Goal: Task Accomplishment & Management: Manage account settings

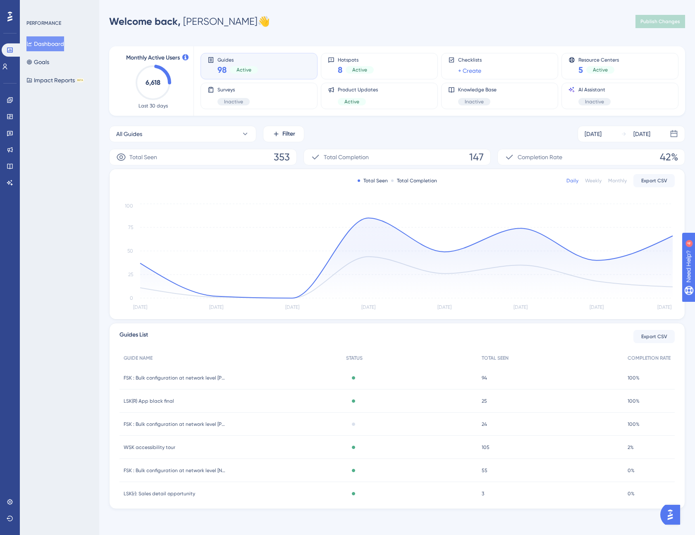
click at [309, 35] on div "Performance Users Engagement Widgets Feedback Product Updates Knowledge Base AI…" at bounding box center [397, 267] width 596 height 509
click at [12, 101] on icon at bounding box center [9, 99] width 5 height 5
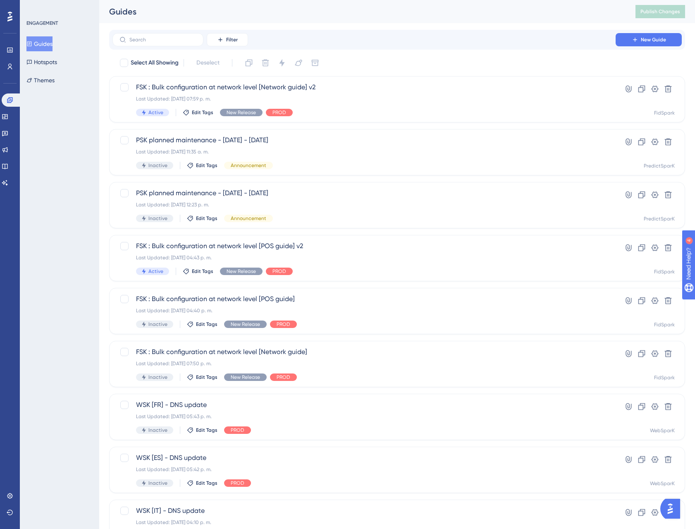
click at [52, 46] on button "Guides" at bounding box center [39, 43] width 26 height 15
click at [137, 43] on label at bounding box center [158, 39] width 91 height 13
click at [137, 43] on input "text" at bounding box center [162, 40] width 67 height 6
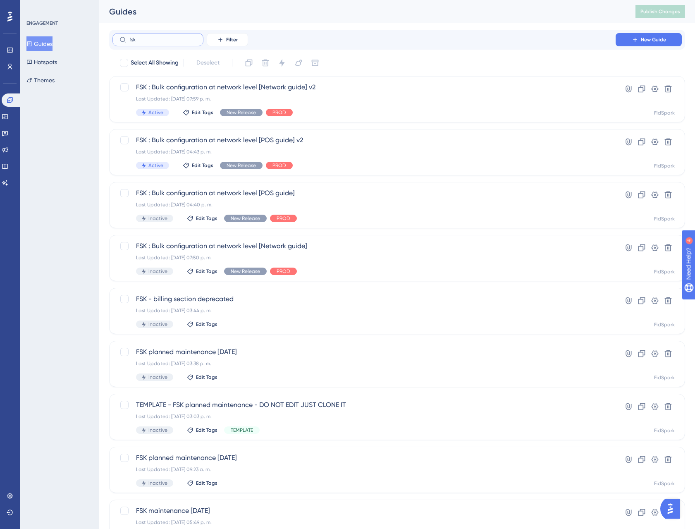
type input "fsk"
click at [168, 18] on div "Guides Publish Changes" at bounding box center [397, 11] width 596 height 23
click at [172, 5] on div "Guides Publish Changes" at bounding box center [397, 11] width 596 height 23
click at [170, 17] on div "Guides" at bounding box center [362, 12] width 506 height 12
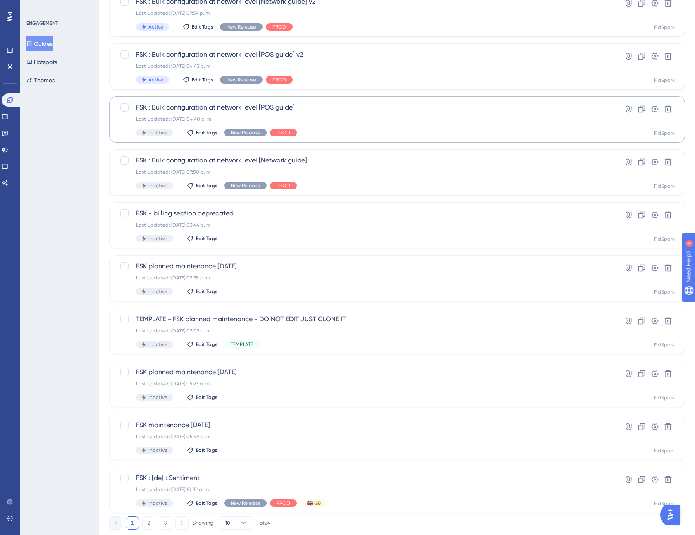
scroll to position [106, 0]
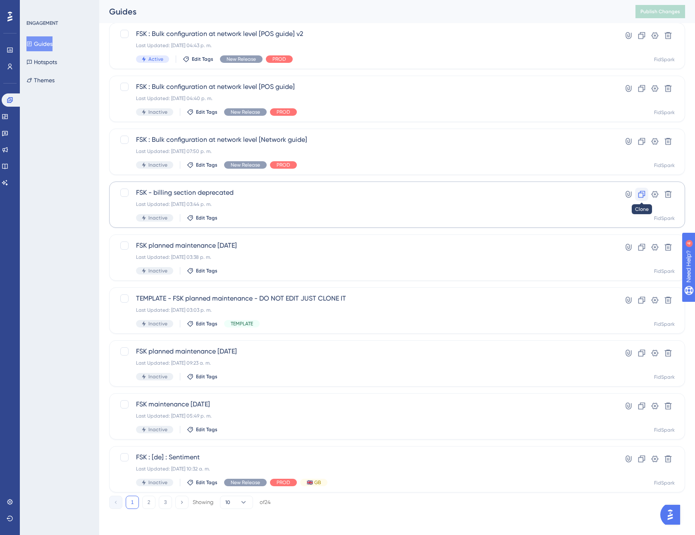
click at [644, 193] on icon at bounding box center [642, 194] width 8 height 8
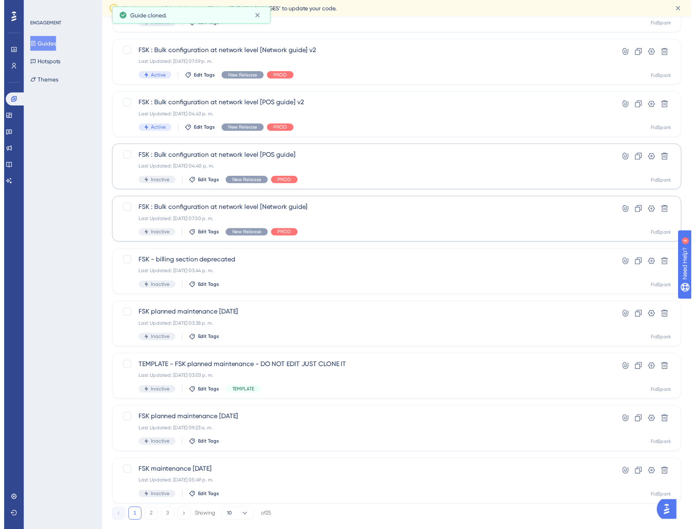
scroll to position [0, 0]
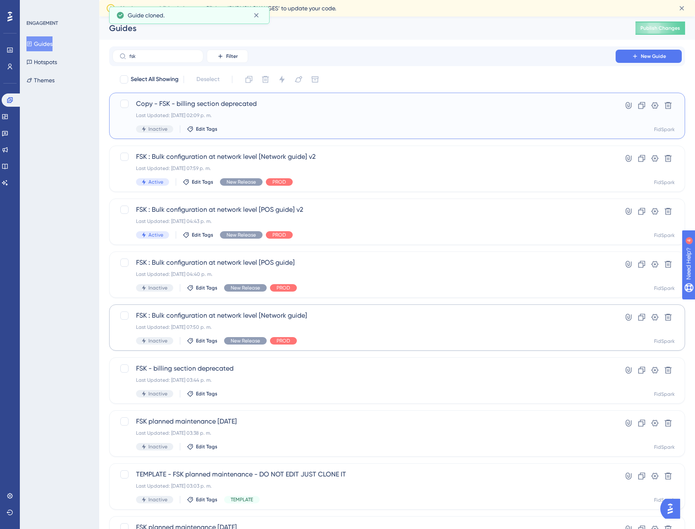
click at [432, 129] on div "Inactive Edit Tags" at bounding box center [364, 128] width 456 height 7
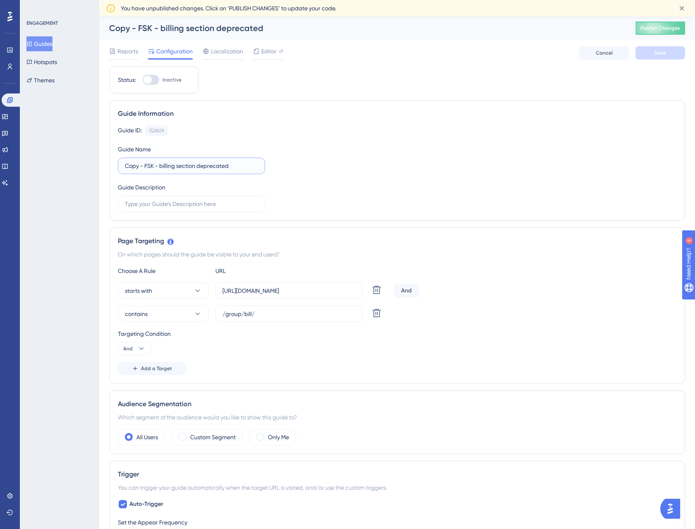
drag, startPoint x: 145, startPoint y: 165, endPoint x: 42, endPoint y: 167, distance: 103.4
click at [99, 167] on div "Performance Users Engagement Widgets Feedback Product Updates Knowledge Base AI…" at bounding box center [397, 520] width 596 height 1007
click at [141, 168] on input "FSK - billing section deprecated" at bounding box center [191, 165] width 133 height 9
click at [148, 167] on input "FSK - billing section deprecated" at bounding box center [191, 165] width 133 height 9
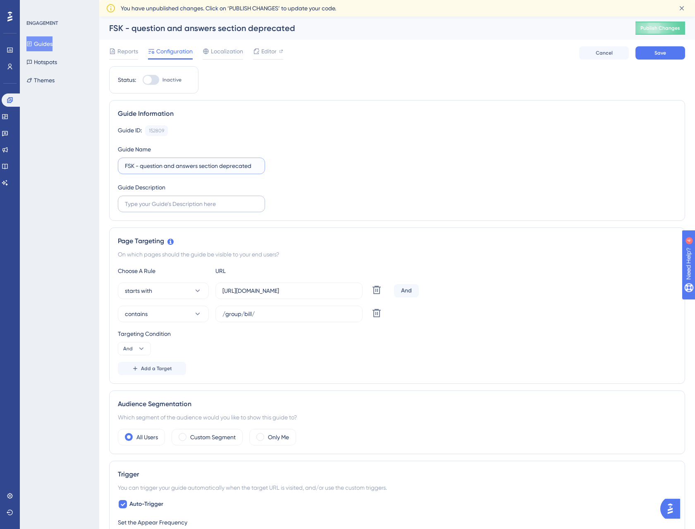
type input "FSK - question and answers section deprecated"
click at [178, 209] on label at bounding box center [191, 204] width 147 height 17
click at [178, 208] on input "text" at bounding box center [191, 203] width 133 height 9
click at [327, 208] on div "Guide ID: 152809 Copy Guide Name FSK - question and answers section deprecated …" at bounding box center [397, 168] width 559 height 87
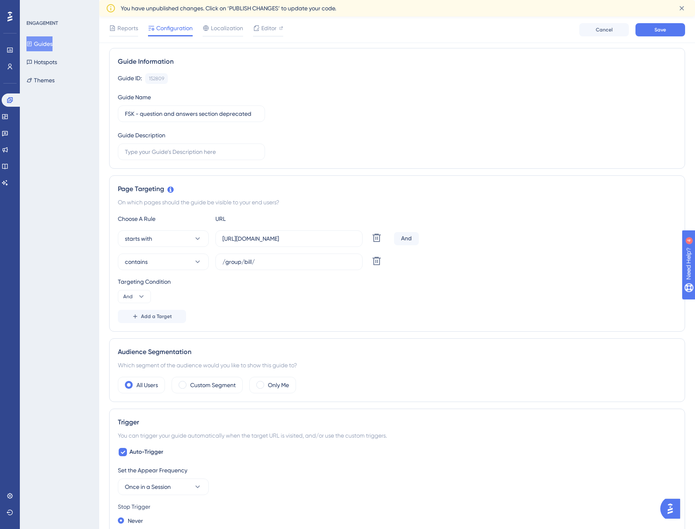
scroll to position [64, 0]
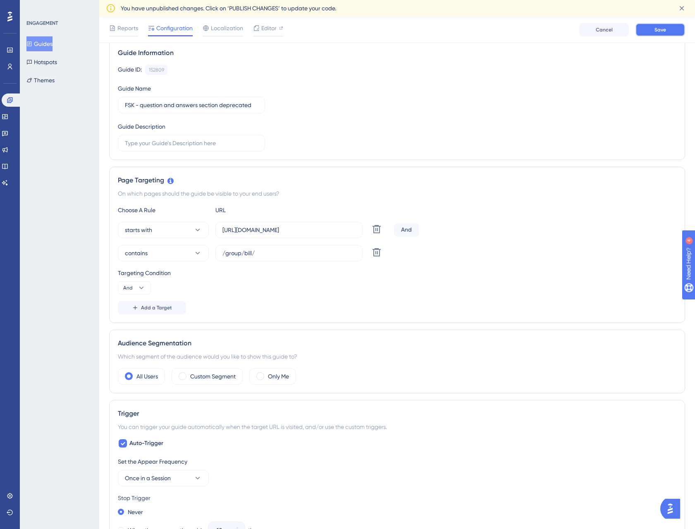
click at [652, 34] on button "Save" at bounding box center [661, 29] width 50 height 13
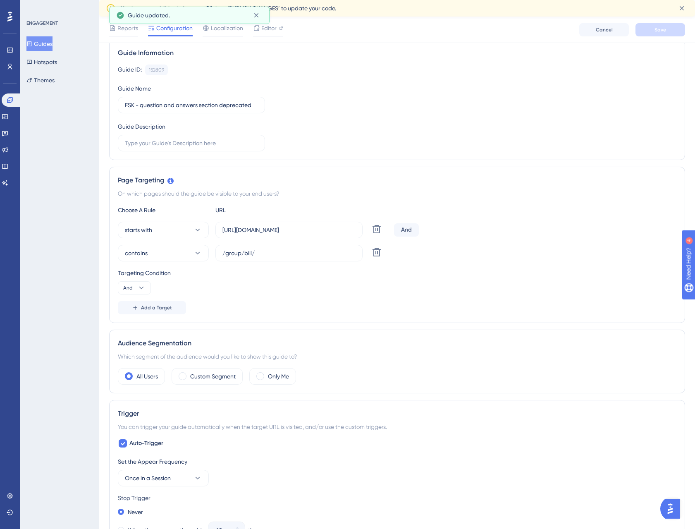
click at [49, 41] on button "Guides" at bounding box center [39, 43] width 26 height 15
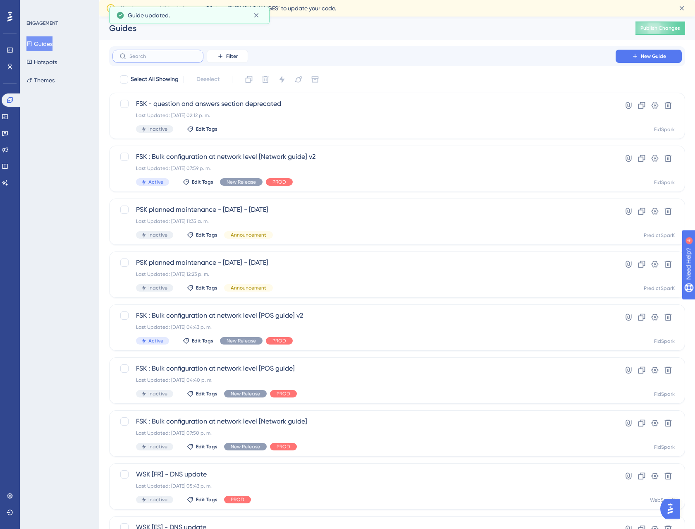
click at [132, 58] on input "text" at bounding box center [162, 56] width 67 height 6
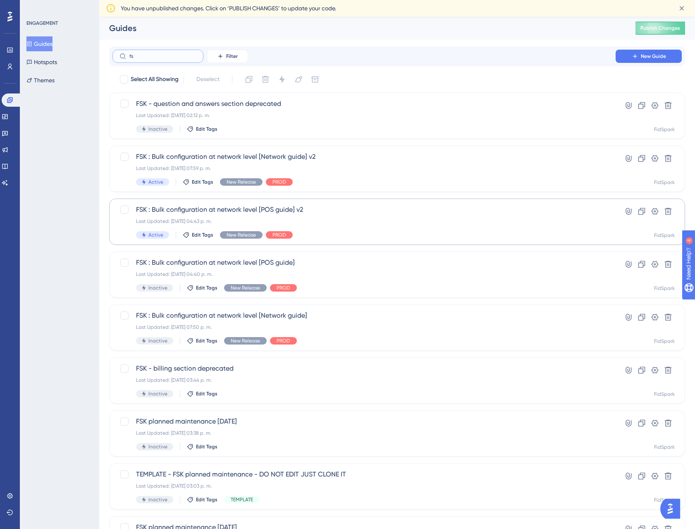
type input "fs"
click at [313, 212] on span "FSK : Bulk configuration at network level [POS guide] v2" at bounding box center [364, 210] width 456 height 10
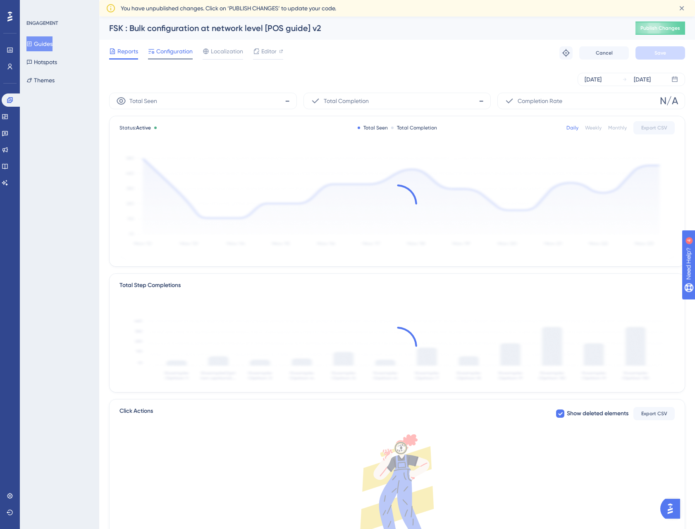
click at [177, 51] on span "Configuration" at bounding box center [174, 51] width 36 height 10
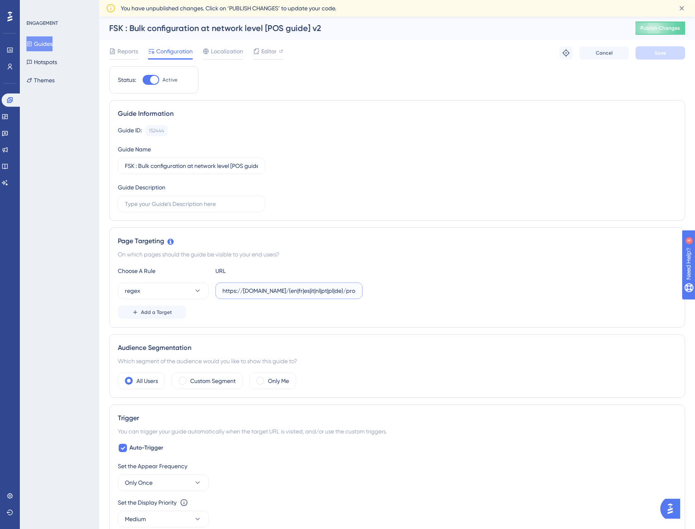
click at [308, 292] on input "https://[DOMAIN_NAME]/(en|fr|es|it|nl|pt|pl|de)/pro/local/\d+/$" at bounding box center [289, 290] width 133 height 9
click at [610, 55] on span "Cancel" at bounding box center [604, 53] width 17 height 7
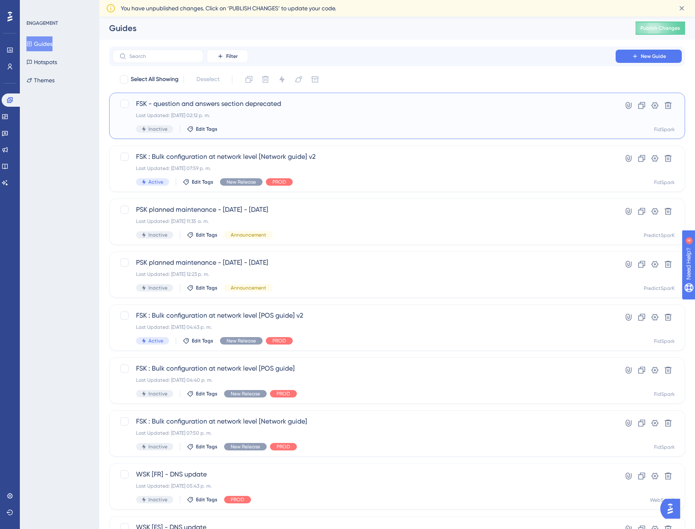
click at [191, 102] on span "FSK - question and answers section deprecated" at bounding box center [364, 104] width 456 height 10
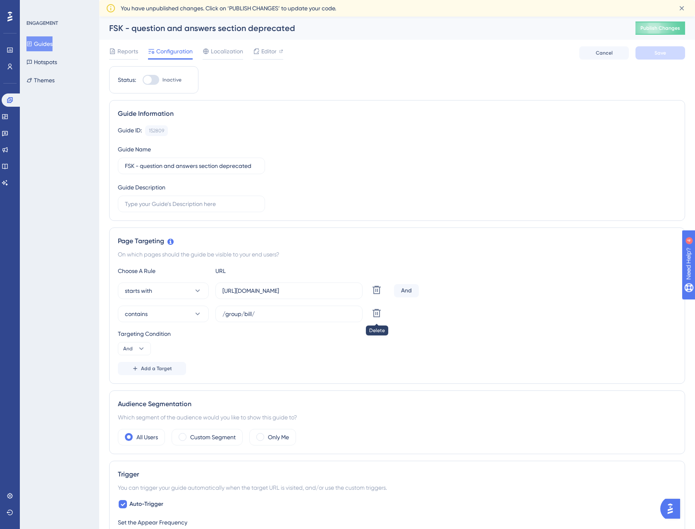
click at [380, 316] on icon at bounding box center [377, 313] width 8 height 8
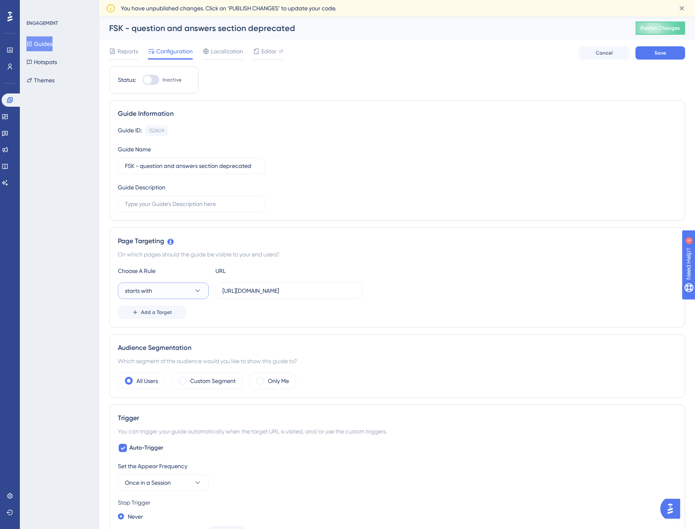
click at [199, 294] on icon at bounding box center [198, 291] width 8 height 8
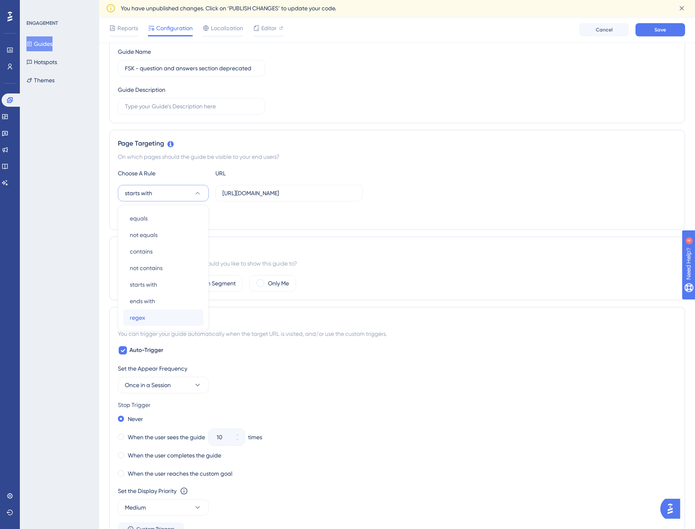
click at [153, 317] on div "regex regex" at bounding box center [163, 317] width 67 height 17
click at [248, 194] on input "[URL][DOMAIN_NAME]" at bounding box center [289, 193] width 133 height 9
paste input "(en|fr|es|it|nl|pt|pl|de)/pro/local/\d+/$"
click at [271, 190] on input "https://[DOMAIN_NAME]/(en|fr|es|it|nl|pt|pl|de)/pro/local/\d+/$" at bounding box center [289, 193] width 133 height 9
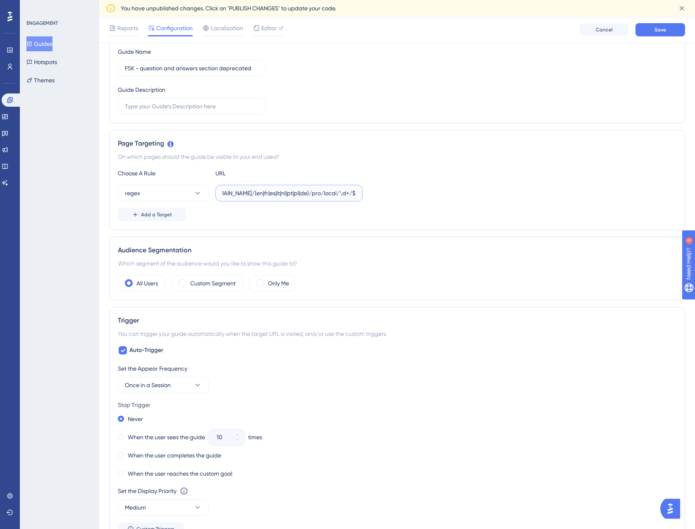
scroll to position [0, 0]
click at [249, 192] on input "https://[DOMAIN_NAME]/(en|fr|es|it|nl|pt|pl|de)/pro/local/\d+/$" at bounding box center [289, 193] width 133 height 9
click at [250, 192] on input "https://[DOMAIN_NAME]/(en|fr|es|it|nl|pt|pl|de)/pro/local/\d+/$" at bounding box center [289, 193] width 133 height 9
click at [318, 199] on label "https://[DOMAIN_NAME]/(en|fr|es|it|nl|pt|pl|de)/pro/local/\d+/$" at bounding box center [289, 193] width 147 height 17
click at [318, 198] on input "https://[DOMAIN_NAME]/(en|fr|es|it|nl|pt|pl|de)/pro/local/\d+/$" at bounding box center [289, 193] width 133 height 9
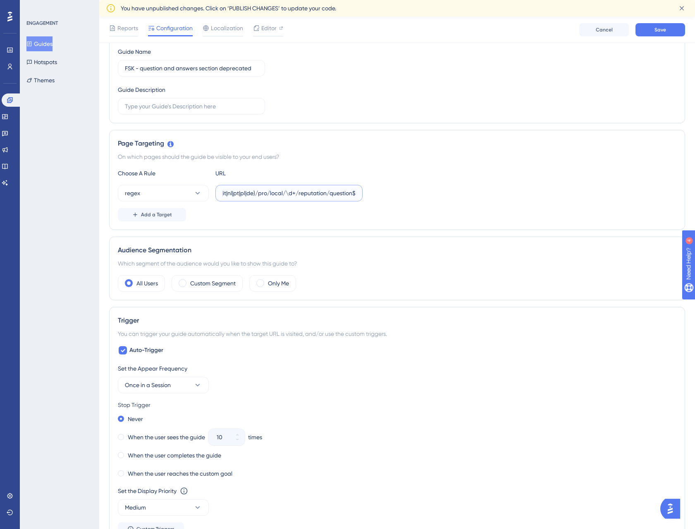
scroll to position [0, 100]
type input "https://[DOMAIN_NAME]/(en|fr|es|it|nl|pt|pl|de)/pro/local/\d+/reputation/questi…"
click at [353, 192] on input "https://[DOMAIN_NAME]/(en|fr|es|it|nl|pt|pl|de)/pro/local/\d+/reputation/questi…" at bounding box center [289, 193] width 133 height 9
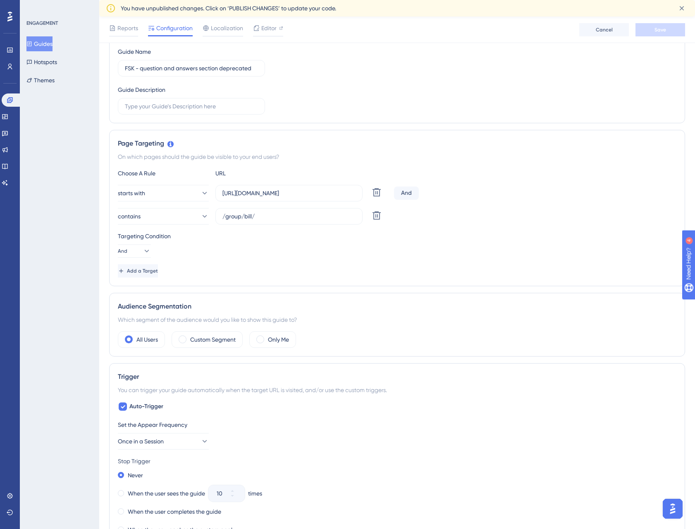
scroll to position [60, 0]
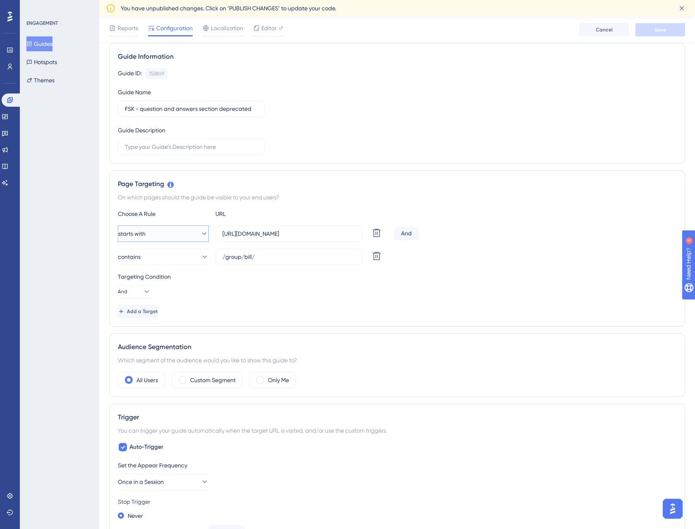
click at [190, 236] on button "starts with" at bounding box center [163, 233] width 91 height 17
click at [357, 291] on div "Targeting Condition And" at bounding box center [397, 285] width 559 height 26
click at [182, 235] on button "starts with" at bounding box center [163, 233] width 91 height 17
click at [184, 360] on div "regex regex" at bounding box center [163, 358] width 67 height 17
click at [285, 239] on label "[URL][DOMAIN_NAME]" at bounding box center [289, 233] width 147 height 17
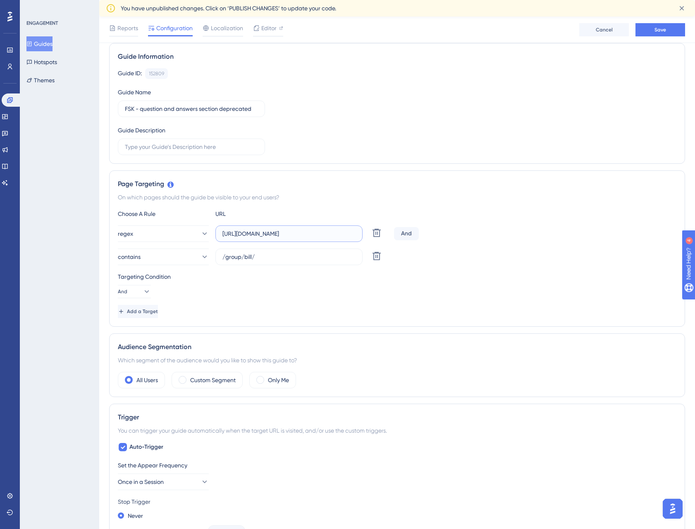
click at [285, 238] on input "[URL][DOMAIN_NAME]" at bounding box center [289, 233] width 133 height 9
paste input "fr/pro/local/15894/reputation/question"
type input "[URL][DOMAIN_NAME]"
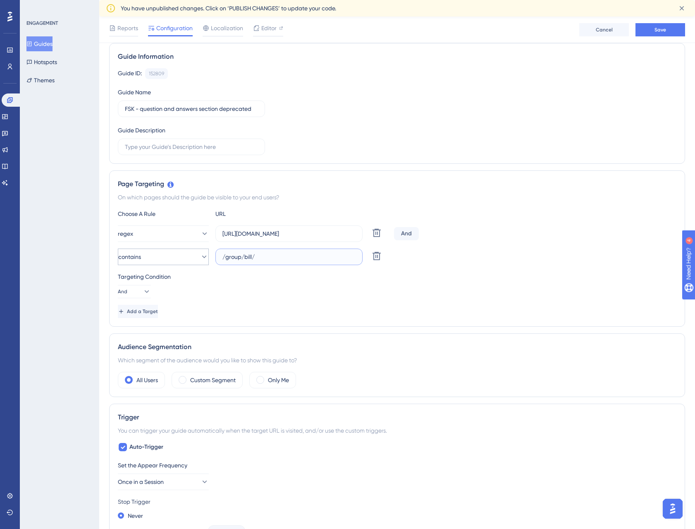
drag, startPoint x: 304, startPoint y: 258, endPoint x: 184, endPoint y: 256, distance: 119.6
click at [184, 256] on div "contains /group/bill/ Delete" at bounding box center [254, 257] width 273 height 17
click at [251, 237] on input "[URL][DOMAIN_NAME]" at bounding box center [289, 233] width 133 height 9
click at [252, 232] on input "[URL][DOMAIN_NAME]" at bounding box center [289, 233] width 133 height 9
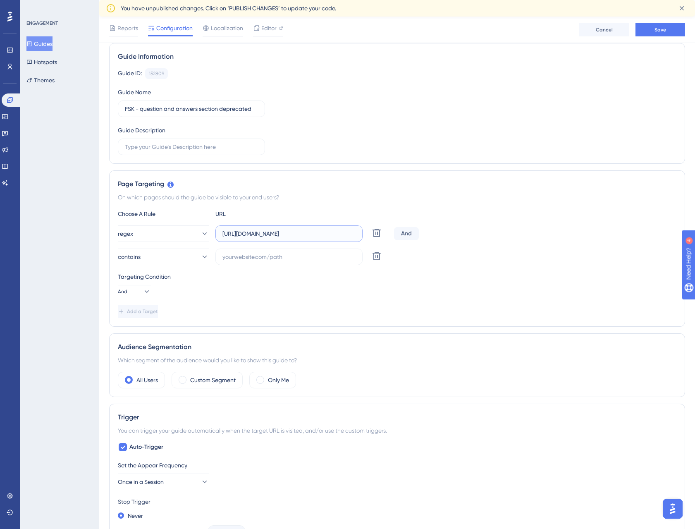
click at [252, 232] on input "[URL][DOMAIN_NAME]" at bounding box center [289, 233] width 133 height 9
click at [15, 98] on link at bounding box center [12, 99] width 20 height 13
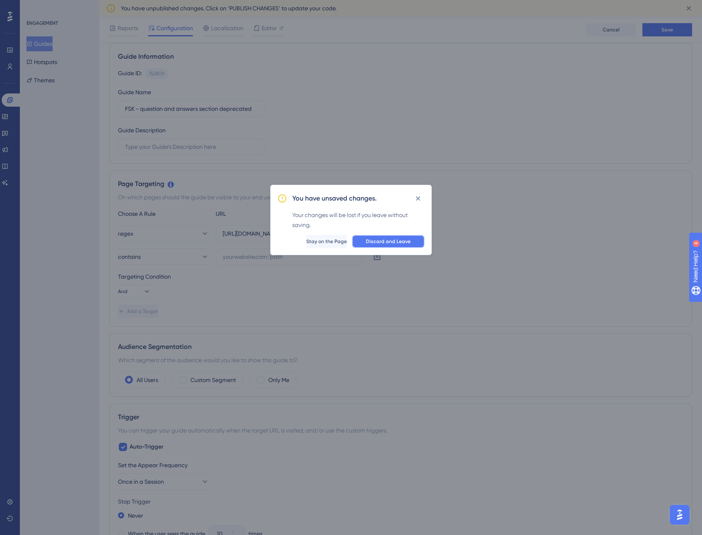
click at [388, 245] on button "Discard and Leave" at bounding box center [388, 241] width 73 height 13
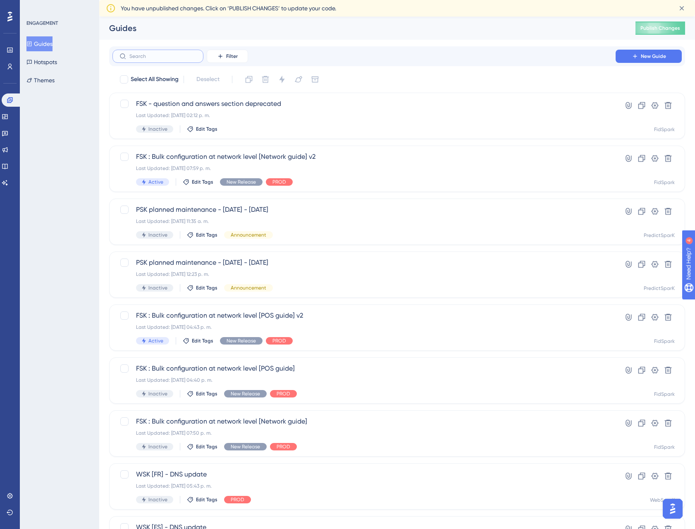
click at [170, 55] on input "text" at bounding box center [162, 56] width 67 height 6
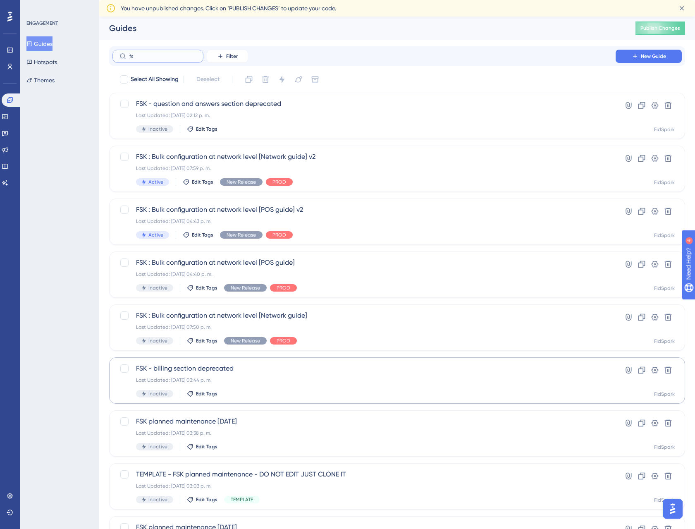
type input "fs"
click at [229, 366] on span "FSK - billing section deprecated" at bounding box center [364, 369] width 456 height 10
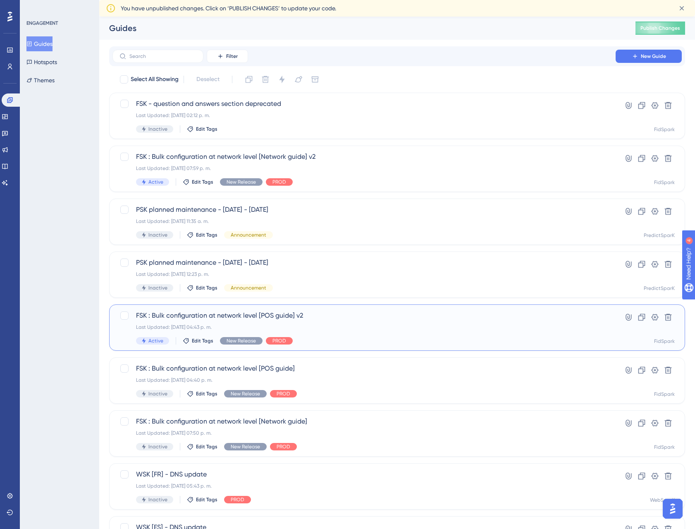
click at [218, 322] on div "FSK : Bulk configuration at network level [POS guide] v2 Last Updated: [DATE] 0…" at bounding box center [364, 328] width 456 height 34
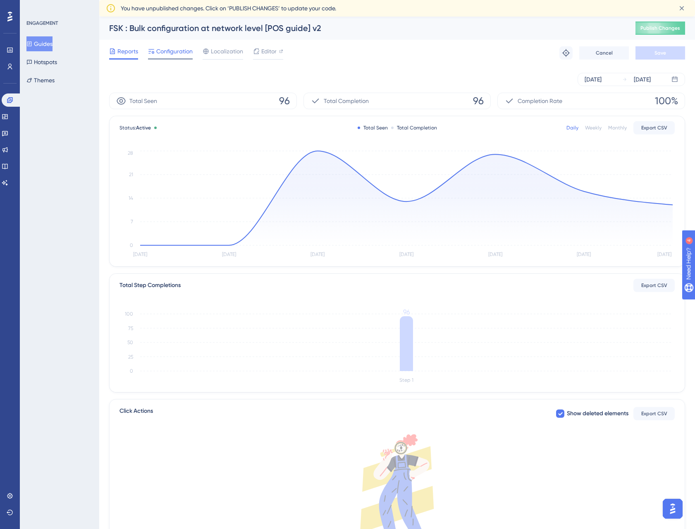
click at [173, 57] on div "Configuration" at bounding box center [170, 52] width 45 height 13
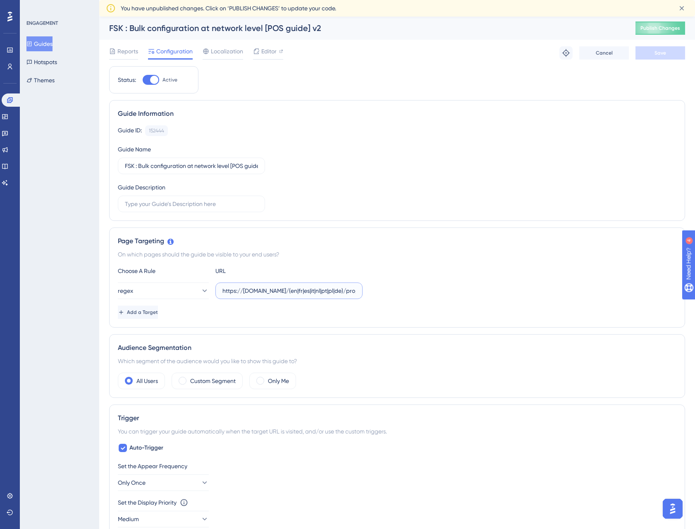
click at [278, 293] on input "https://[DOMAIN_NAME]/(en|fr|es|it|nl|pt|pl|de)/pro/local/\d+/$" at bounding box center [289, 290] width 133 height 9
click at [48, 45] on button "Guides" at bounding box center [39, 43] width 26 height 15
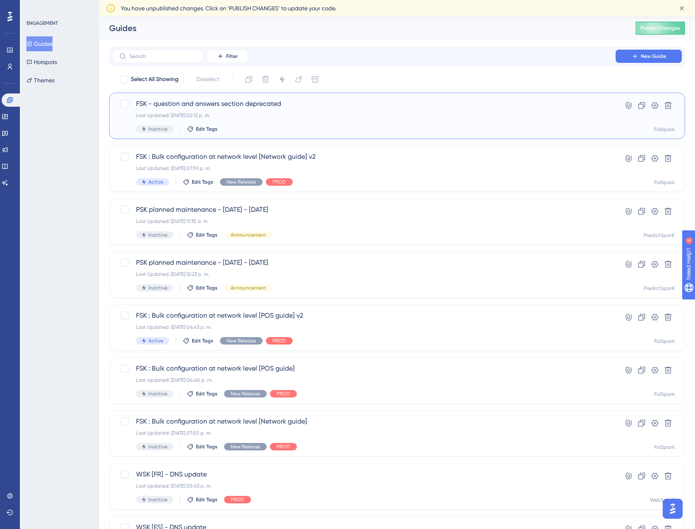
click at [182, 103] on span "FSK - question and answers section deprecated" at bounding box center [364, 104] width 456 height 10
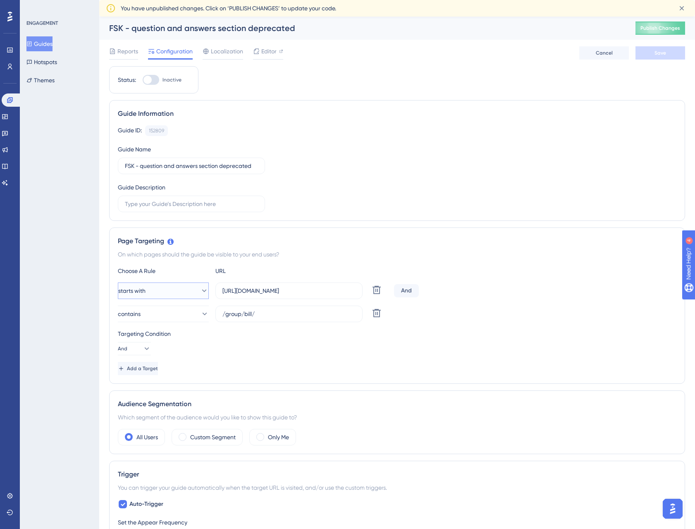
click at [184, 298] on button "starts with" at bounding box center [163, 291] width 91 height 17
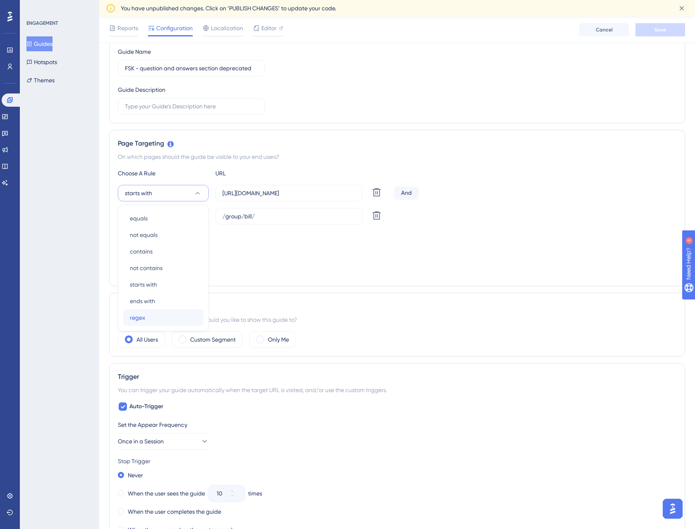
click at [158, 317] on div "regex regex" at bounding box center [163, 317] width 67 height 17
click at [383, 214] on button at bounding box center [376, 215] width 15 height 15
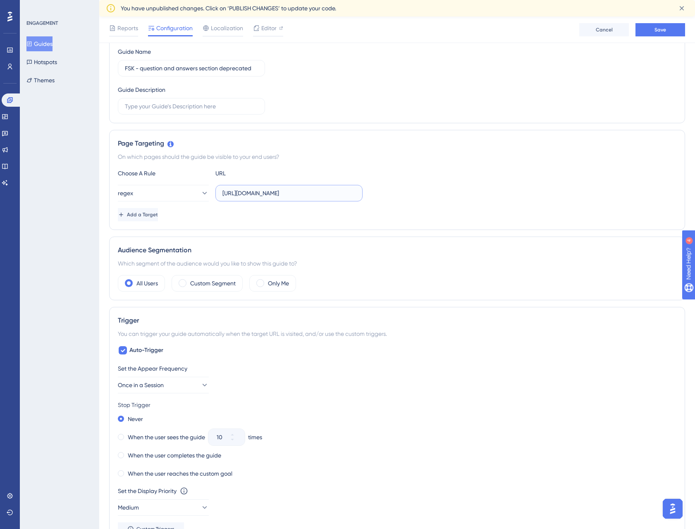
click at [274, 192] on input "[URL][DOMAIN_NAME]" at bounding box center [289, 193] width 133 height 9
paste input "(en|fr|es|it|nl|pt|pl|de)/pro/local/\d+/$"
click at [289, 195] on input "https://[DOMAIN_NAME]/(en|fr|es|it|nl|pt|pl|de)/pro/local/\d+/$" at bounding box center [289, 193] width 133 height 9
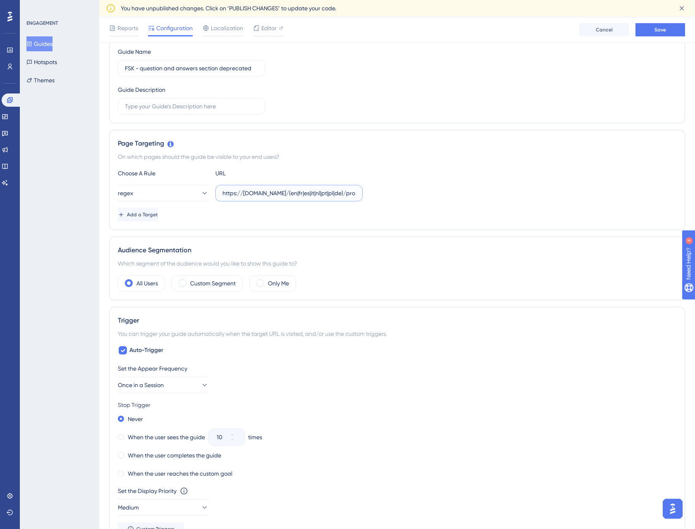
click at [315, 192] on input "https://[DOMAIN_NAME]/(en|fr|es|it|nl|pt|pl|de)/pro/local/\d+/$" at bounding box center [289, 193] width 133 height 9
click at [334, 194] on input "https://[DOMAIN_NAME]/(en|fr|es|it|nl|pt|pl|de)/pro/local/\d+/$" at bounding box center [289, 193] width 133 height 9
paste input "/reputation/question"
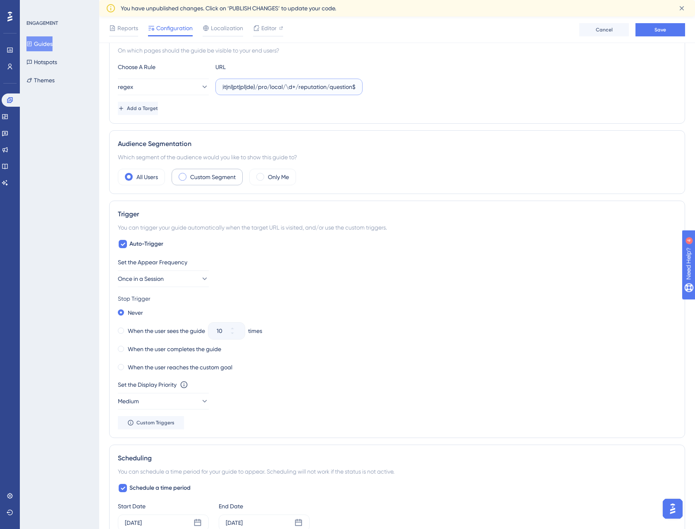
scroll to position [216, 0]
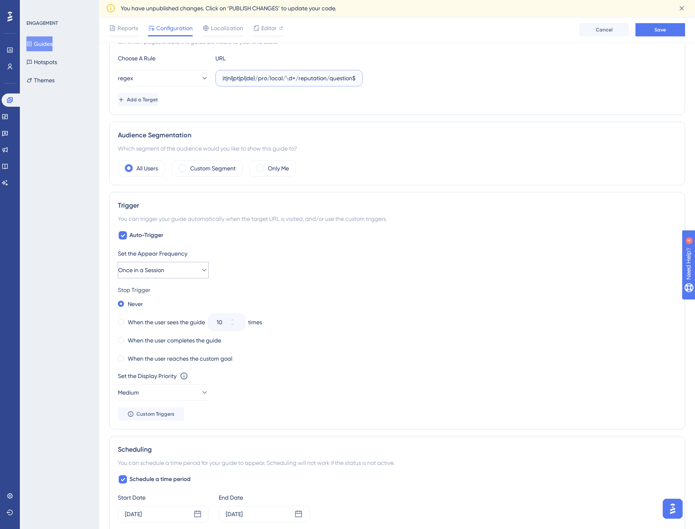
type input "https://[DOMAIN_NAME]/(en|fr|es|it|nl|pt|pl|de)/pro/local/\d+/reputation/questi…"
click at [149, 271] on span "Once in a Session" at bounding box center [141, 270] width 46 height 10
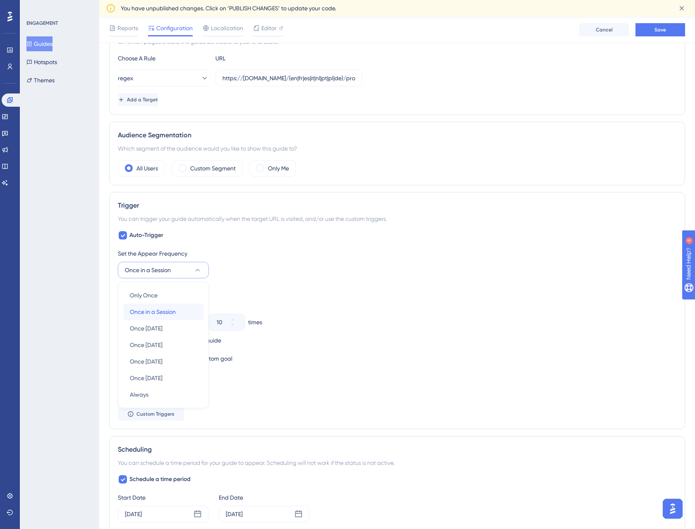
click at [175, 312] on span "Once in a Session" at bounding box center [153, 312] width 46 height 10
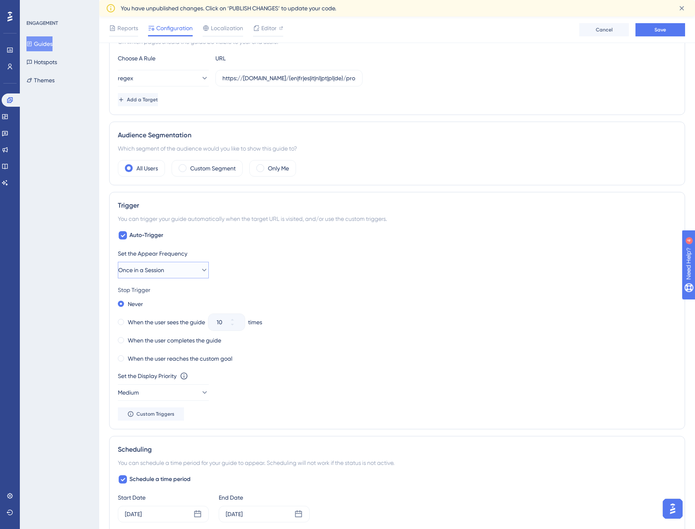
click at [200, 271] on icon at bounding box center [204, 270] width 8 height 8
click at [263, 252] on div "Set the Appear Frequency" at bounding box center [397, 254] width 559 height 10
click at [129, 236] on label "Auto-Trigger" at bounding box center [141, 235] width 46 height 10
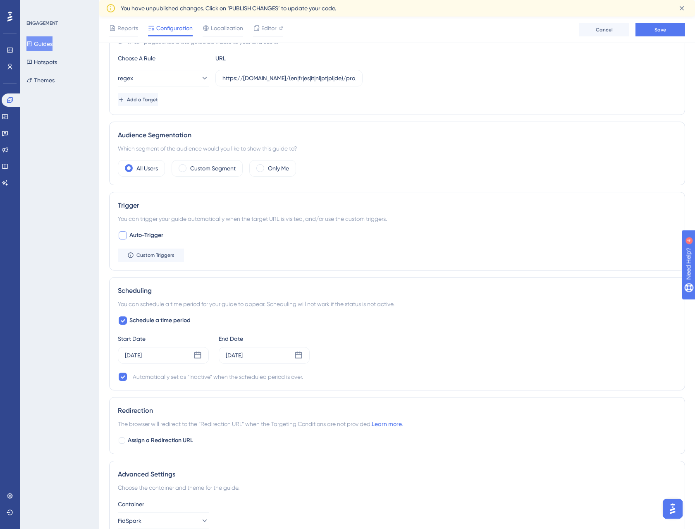
click at [118, 237] on div at bounding box center [123, 235] width 10 height 10
checkbox input "true"
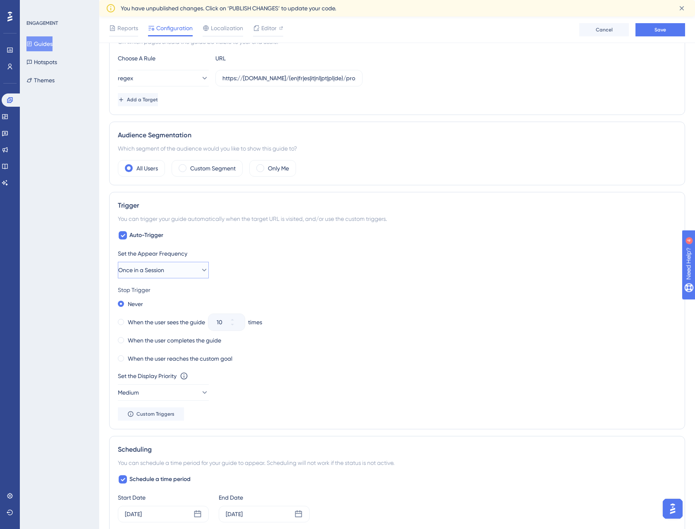
click at [144, 268] on span "Once in a Session" at bounding box center [141, 270] width 46 height 10
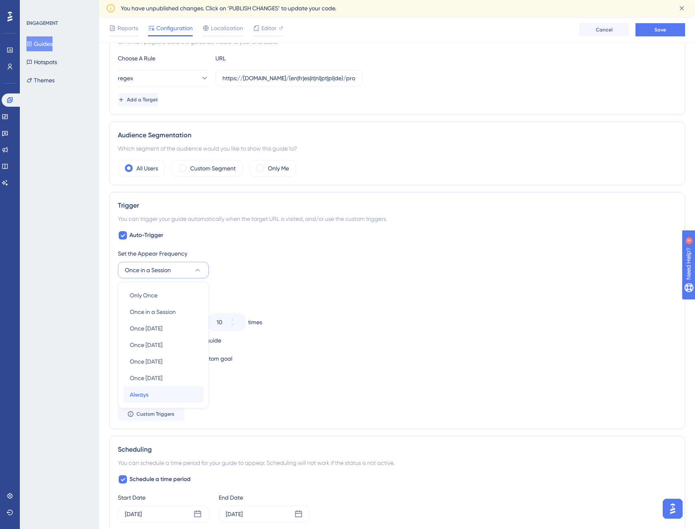
click at [137, 393] on span "Always" at bounding box center [139, 395] width 19 height 10
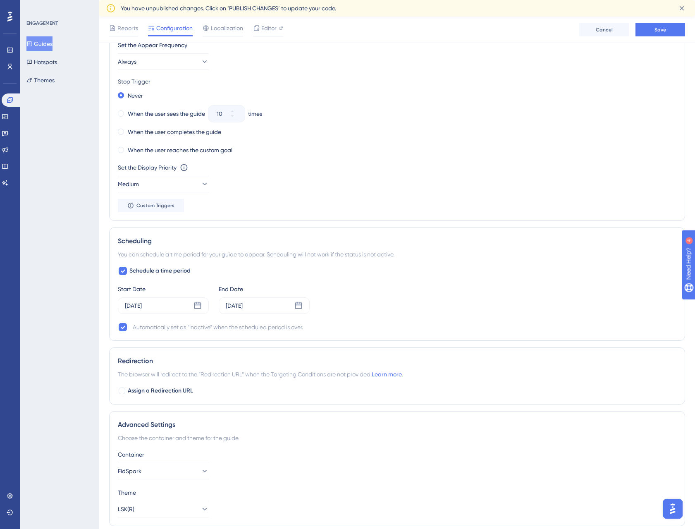
scroll to position [455, 0]
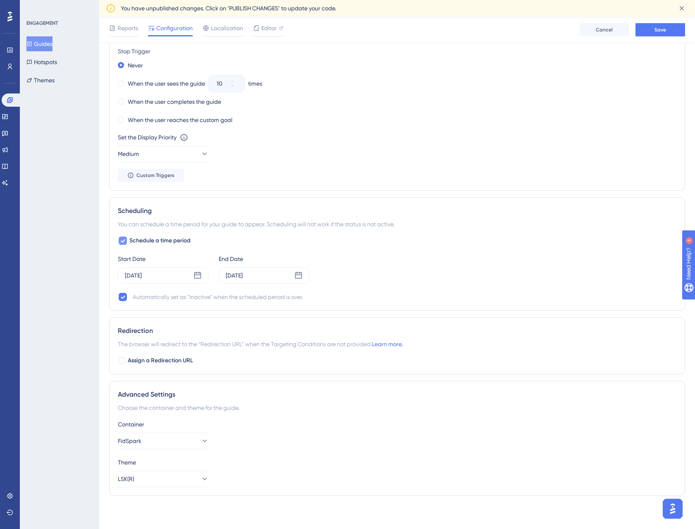
click at [125, 242] on icon at bounding box center [122, 240] width 5 height 7
checkbox input "false"
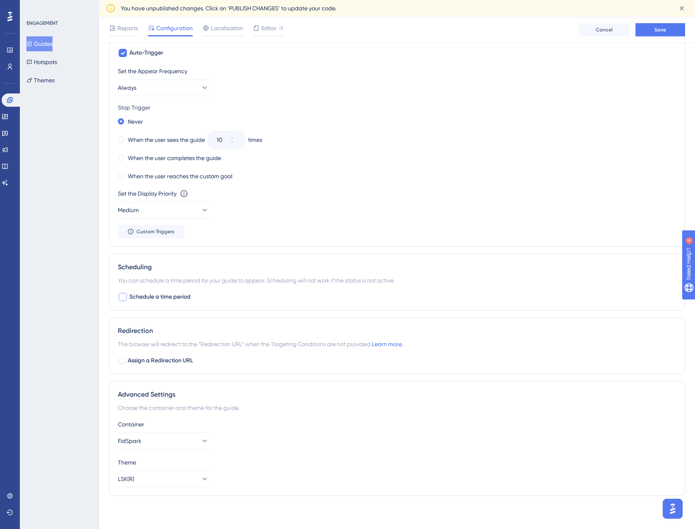
scroll to position [398, 0]
click at [123, 361] on div at bounding box center [122, 360] width 7 height 7
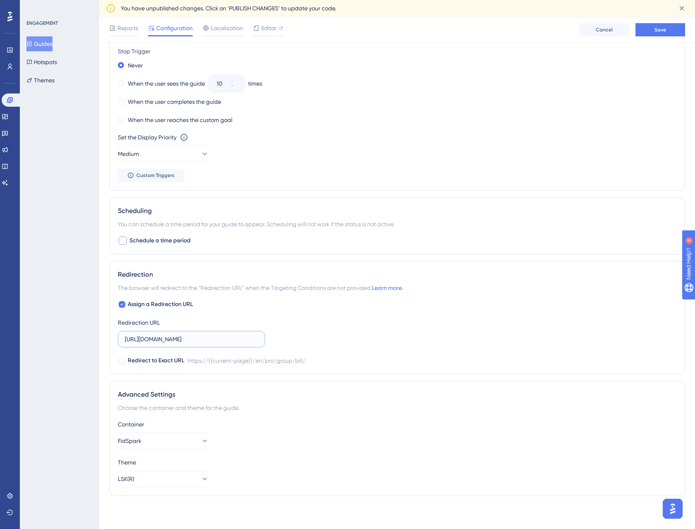
click at [152, 343] on input "[URL][DOMAIN_NAME]" at bounding box center [191, 339] width 133 height 9
click at [153, 341] on input "[URL][DOMAIN_NAME]" at bounding box center [191, 339] width 133 height 9
click at [133, 302] on span "Assign a Redirection URL" at bounding box center [160, 304] width 65 height 10
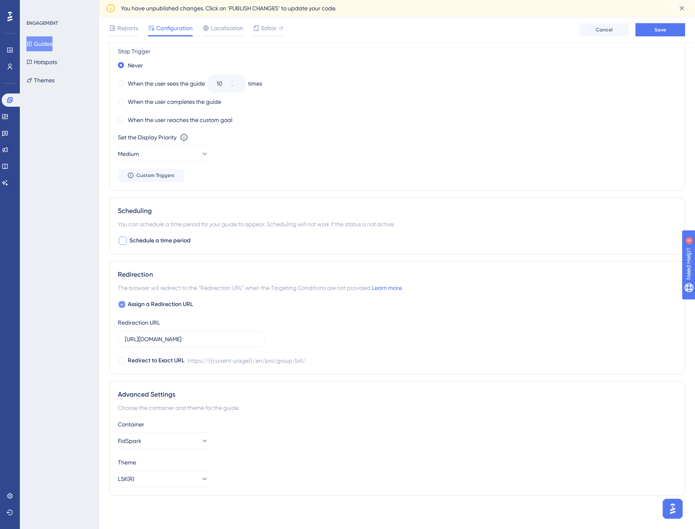
checkbox input "false"
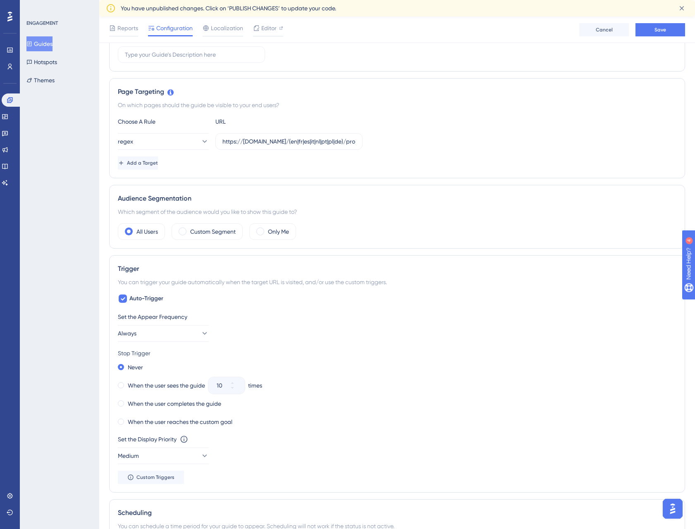
scroll to position [0, 0]
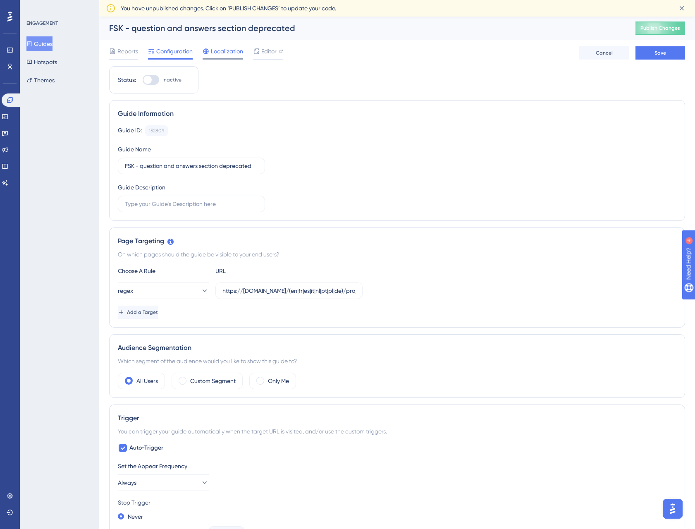
click at [230, 53] on span "Localization" at bounding box center [227, 51] width 32 height 10
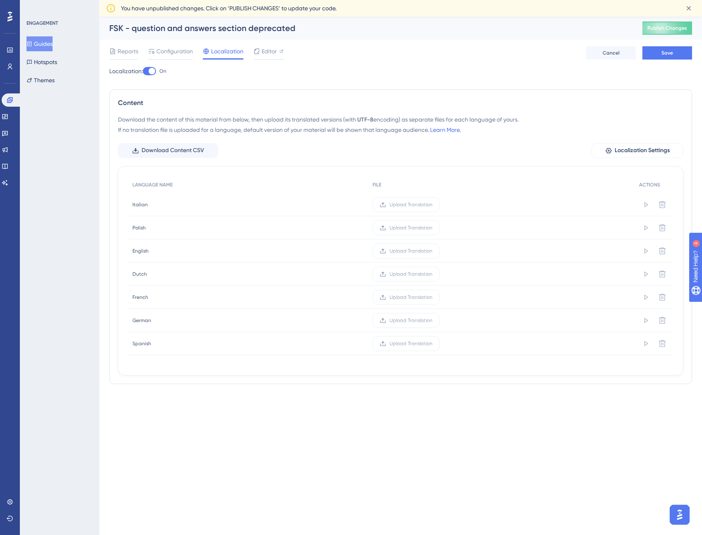
click at [152, 72] on div at bounding box center [151, 71] width 7 height 7
click at [143, 72] on input "On" at bounding box center [142, 71] width 0 height 0
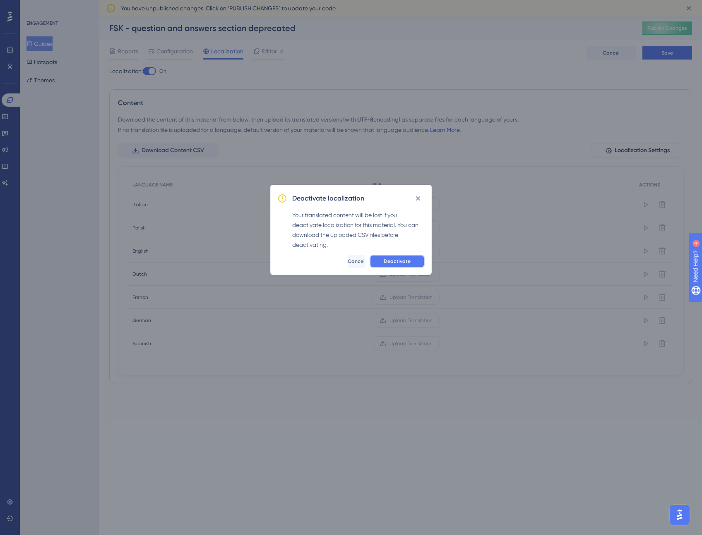
click at [410, 263] on span "Deactivate" at bounding box center [396, 261] width 27 height 7
checkbox input "false"
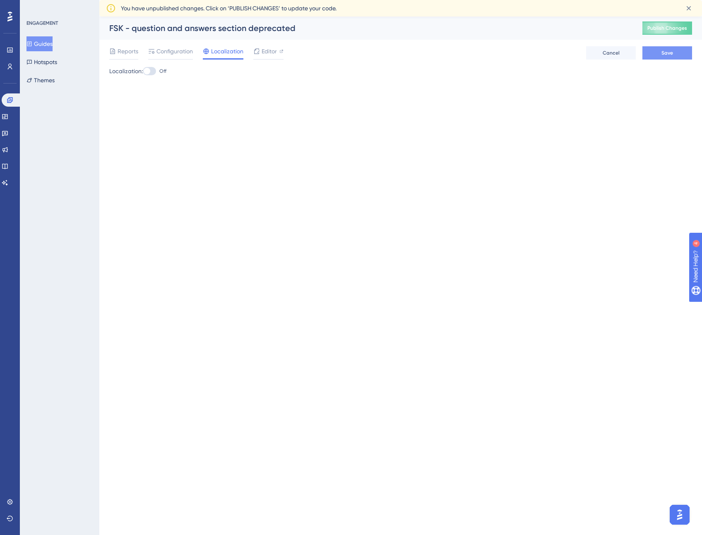
click at [660, 53] on button "Save" at bounding box center [667, 52] width 50 height 13
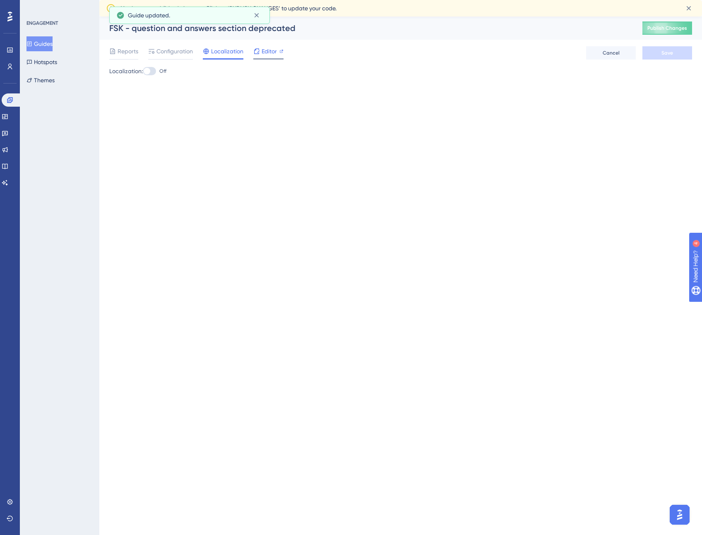
click at [264, 51] on span "Editor" at bounding box center [268, 51] width 15 height 10
click at [176, 50] on span "Configuration" at bounding box center [174, 51] width 36 height 10
